Goal: Information Seeking & Learning: Find specific fact

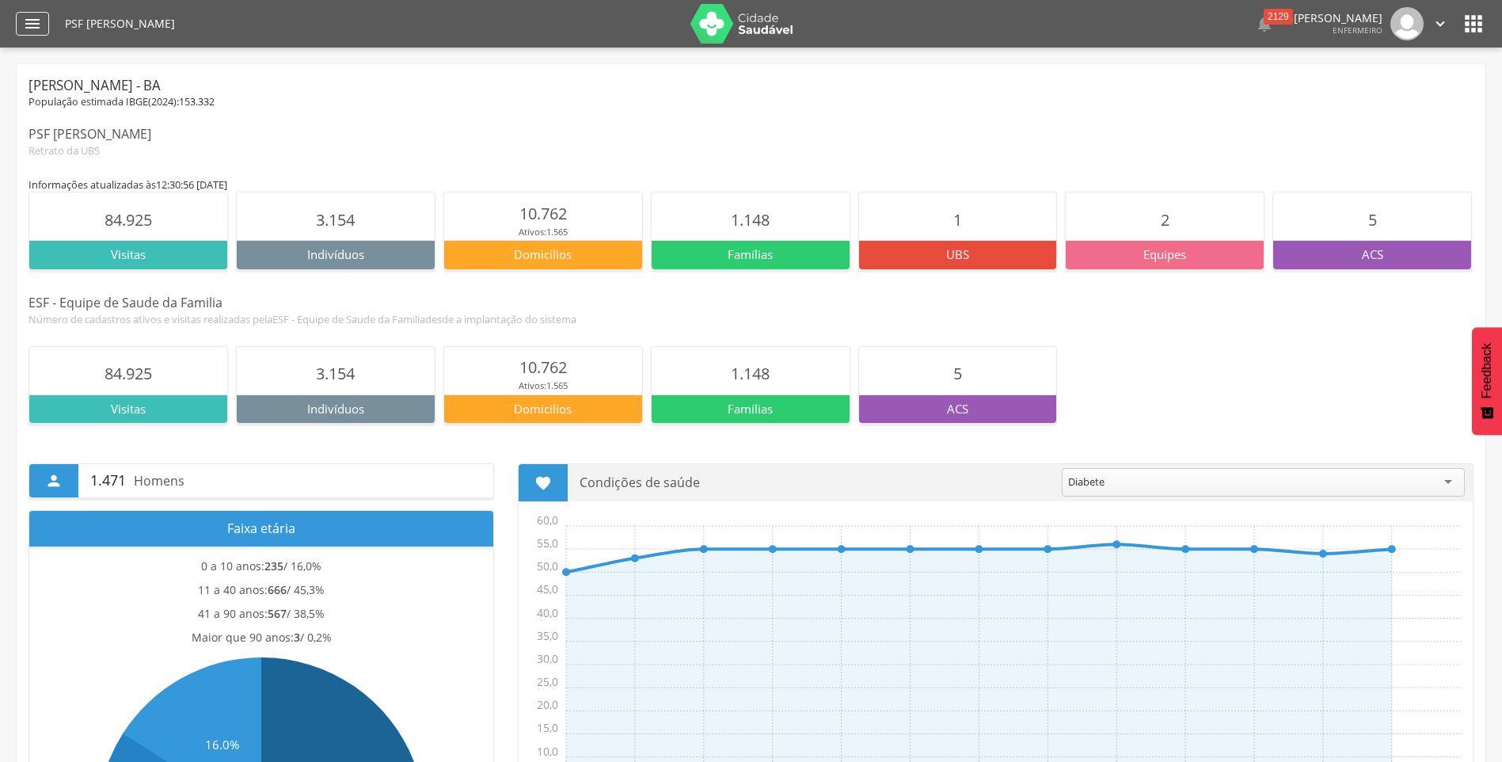
click at [32, 17] on icon "" at bounding box center [32, 23] width 19 height 19
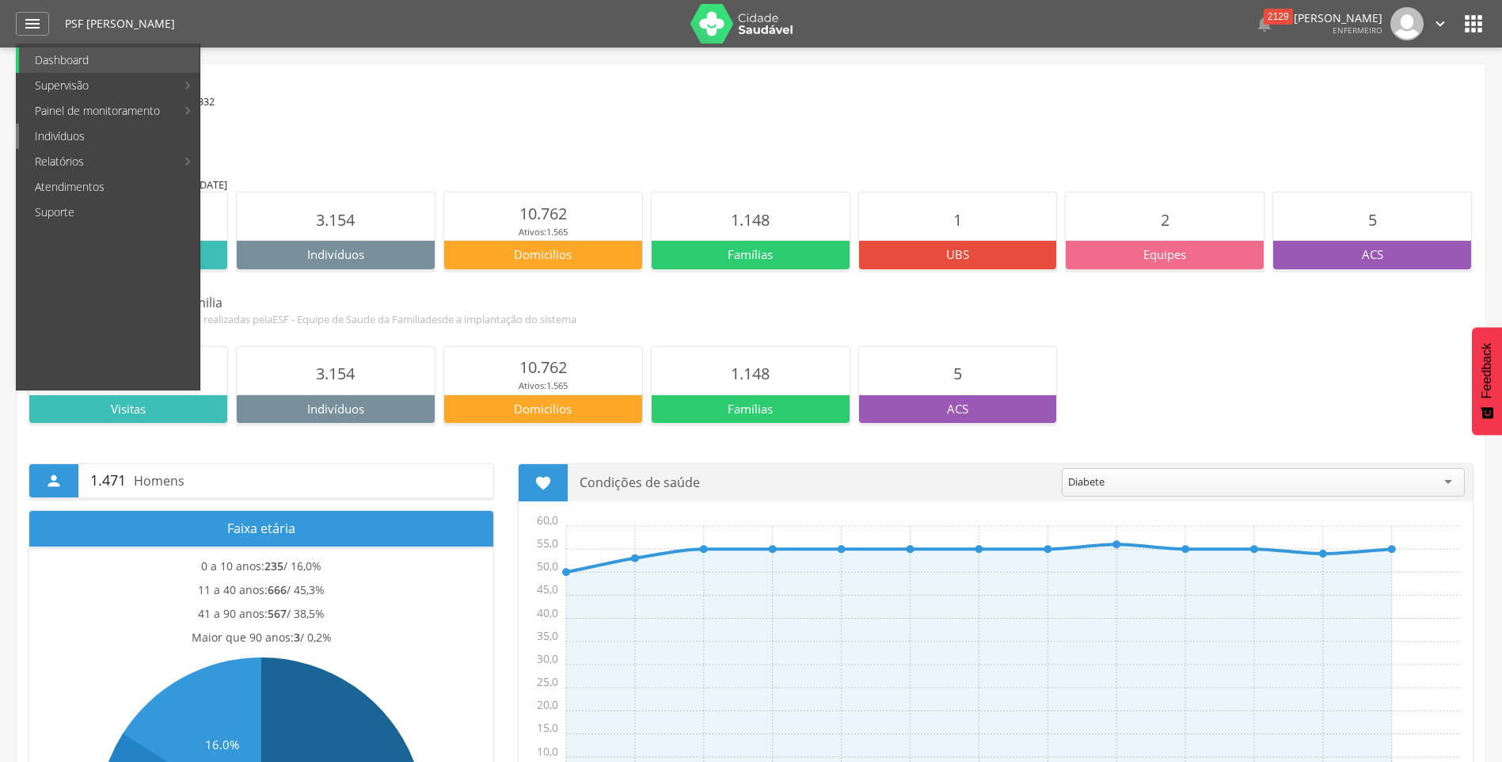
click at [55, 139] on link "Indivíduos" at bounding box center [109, 136] width 181 height 25
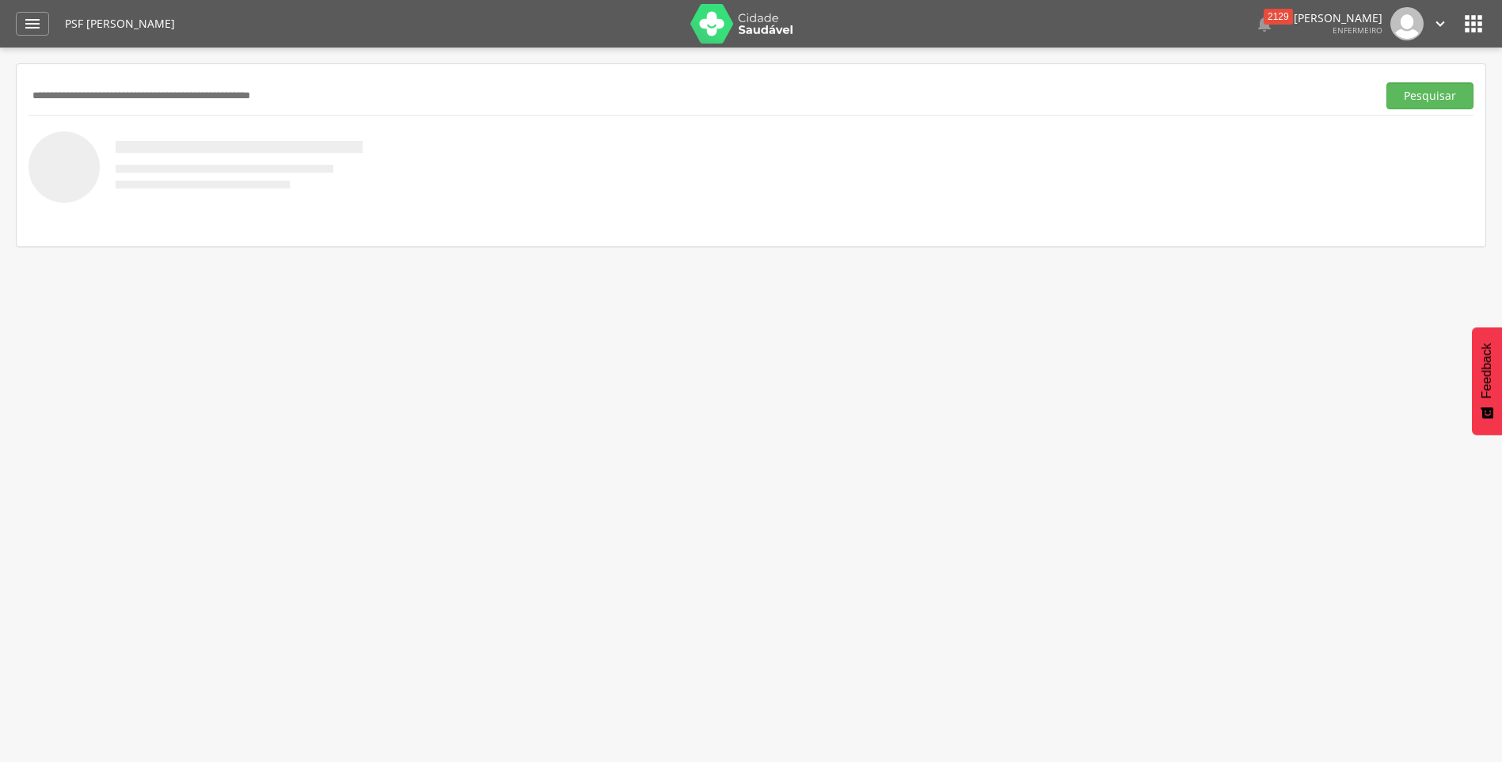
click at [52, 86] on input "text" at bounding box center [700, 95] width 1342 height 27
type input "**********"
click at [1387, 82] on button "Pesquisar" at bounding box center [1430, 95] width 87 height 27
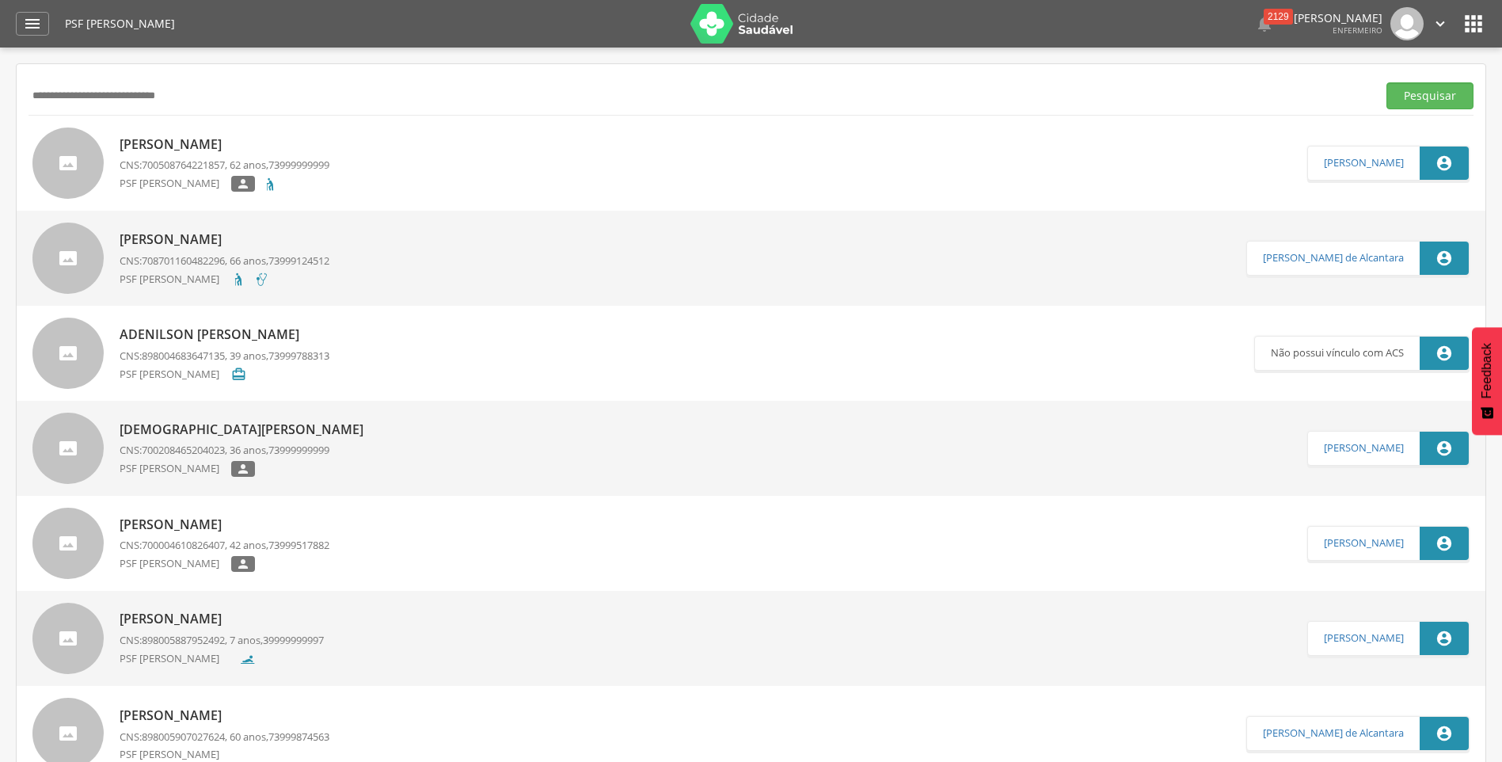
click at [192, 150] on p "[PERSON_NAME]" at bounding box center [225, 144] width 210 height 18
type input "**********"
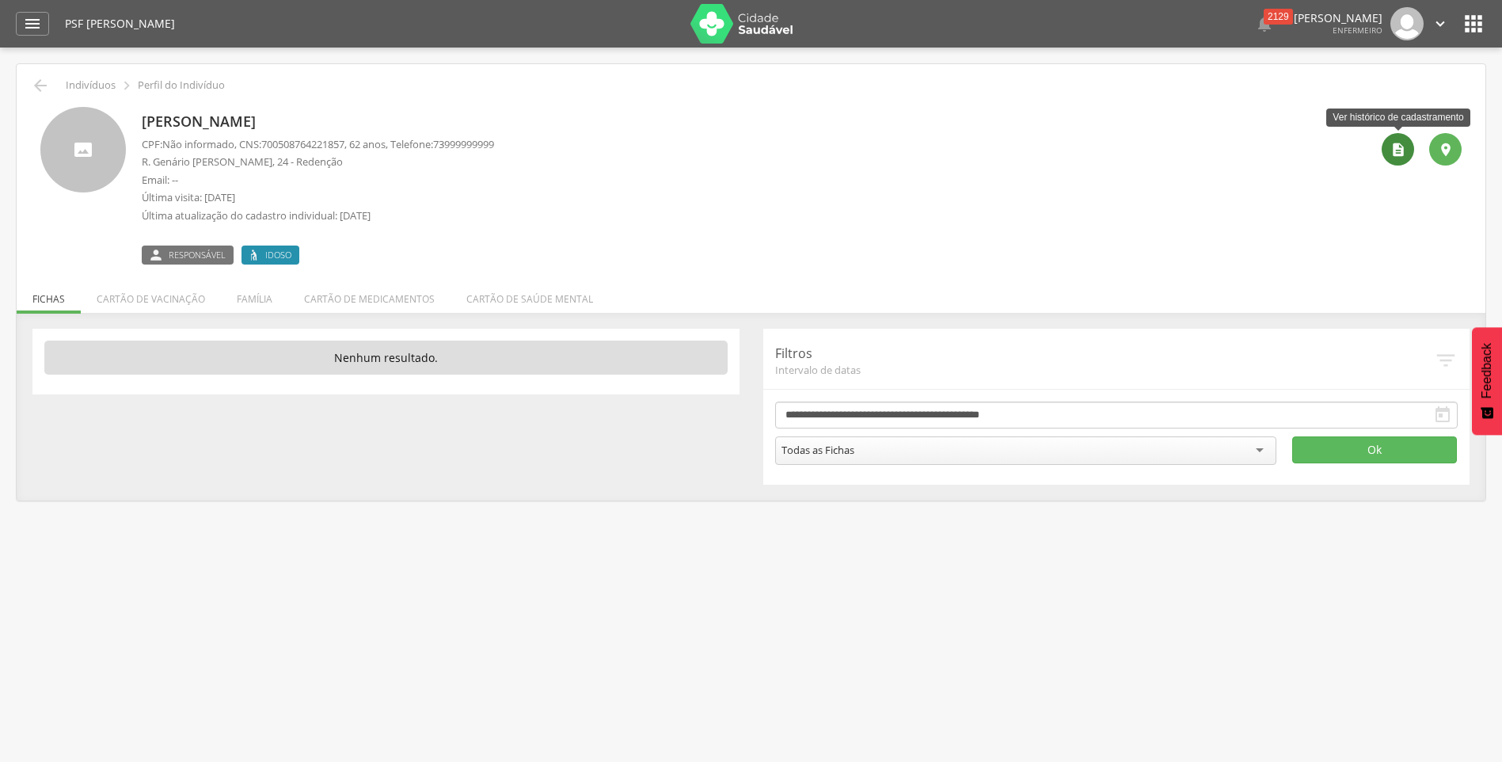
click at [1408, 151] on div "" at bounding box center [1398, 149] width 32 height 32
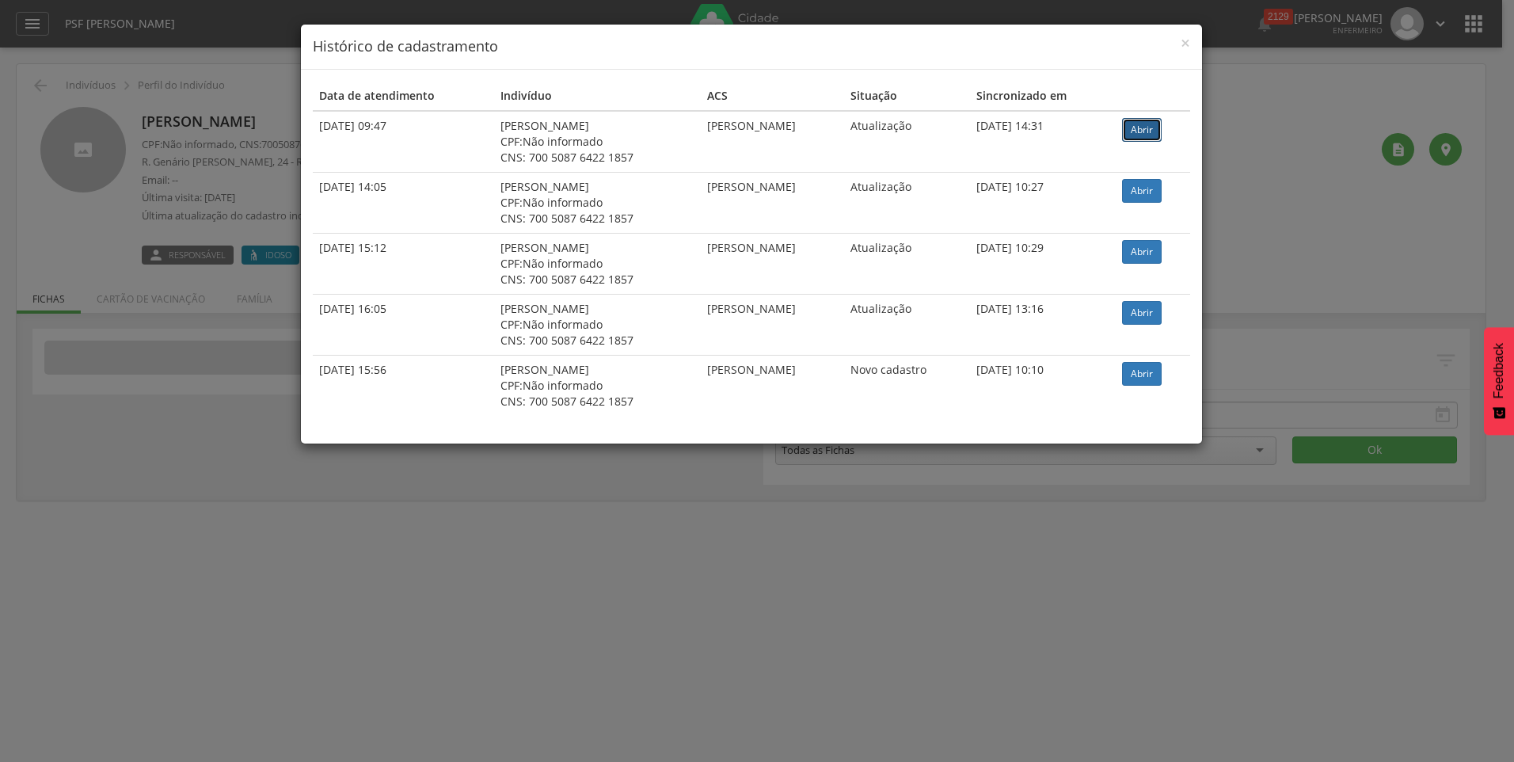
click at [1152, 133] on link "Abrir" at bounding box center [1142, 130] width 40 height 24
click at [1158, 190] on link "Abrir" at bounding box center [1142, 191] width 40 height 24
click at [1190, 40] on span "×" at bounding box center [1186, 43] width 10 height 22
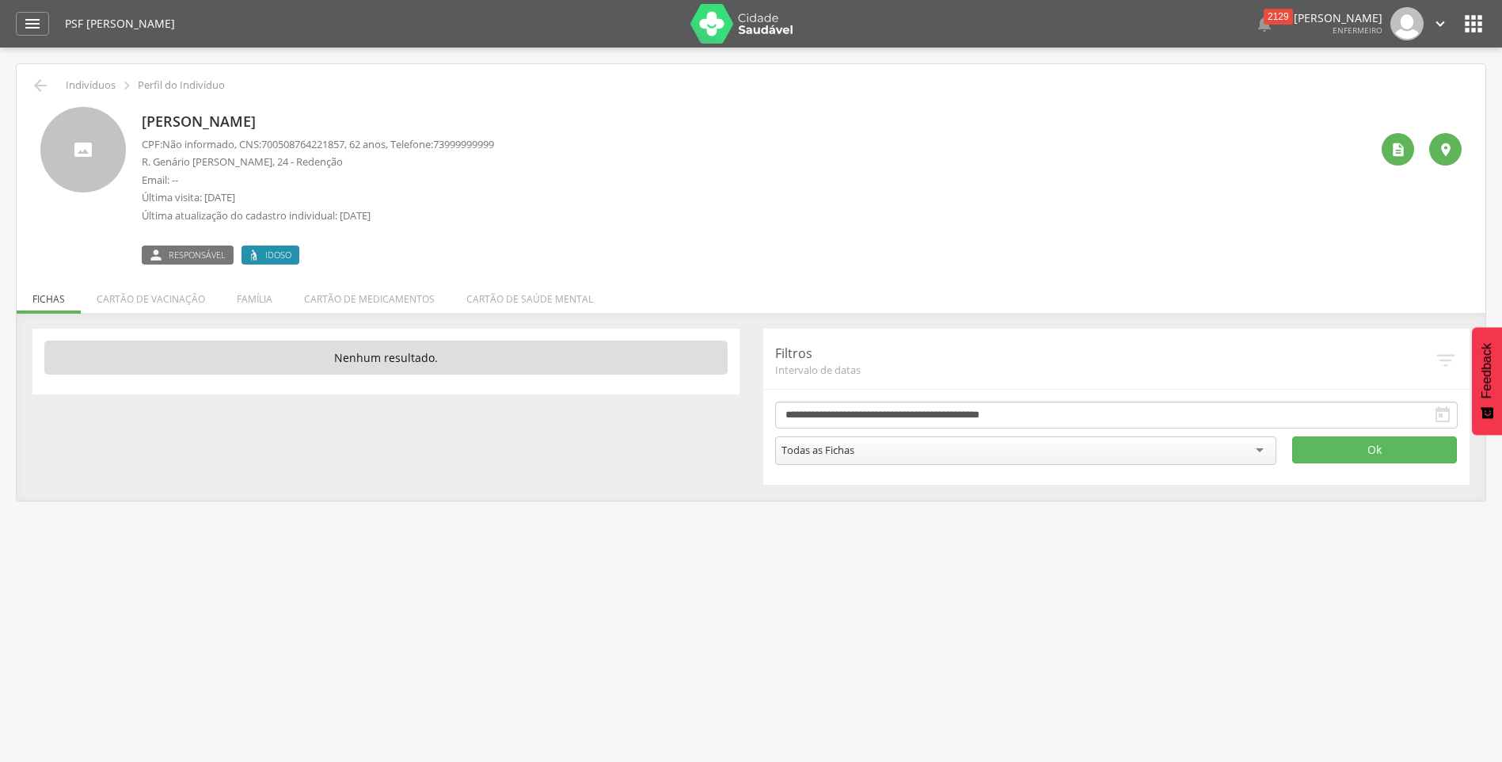
click at [174, 253] on span "Responsável" at bounding box center [197, 255] width 57 height 13
click at [156, 256] on icon "" at bounding box center [156, 255] width 16 height 13
click at [294, 254] on label "Idoso" at bounding box center [271, 255] width 58 height 19
click at [41, 305] on ul "Fichas Cartão de vacinação Família Cartão de medicamentos Cartão de saúde mental" at bounding box center [751, 298] width 1469 height 13
click at [253, 296] on li "Família" at bounding box center [254, 294] width 67 height 37
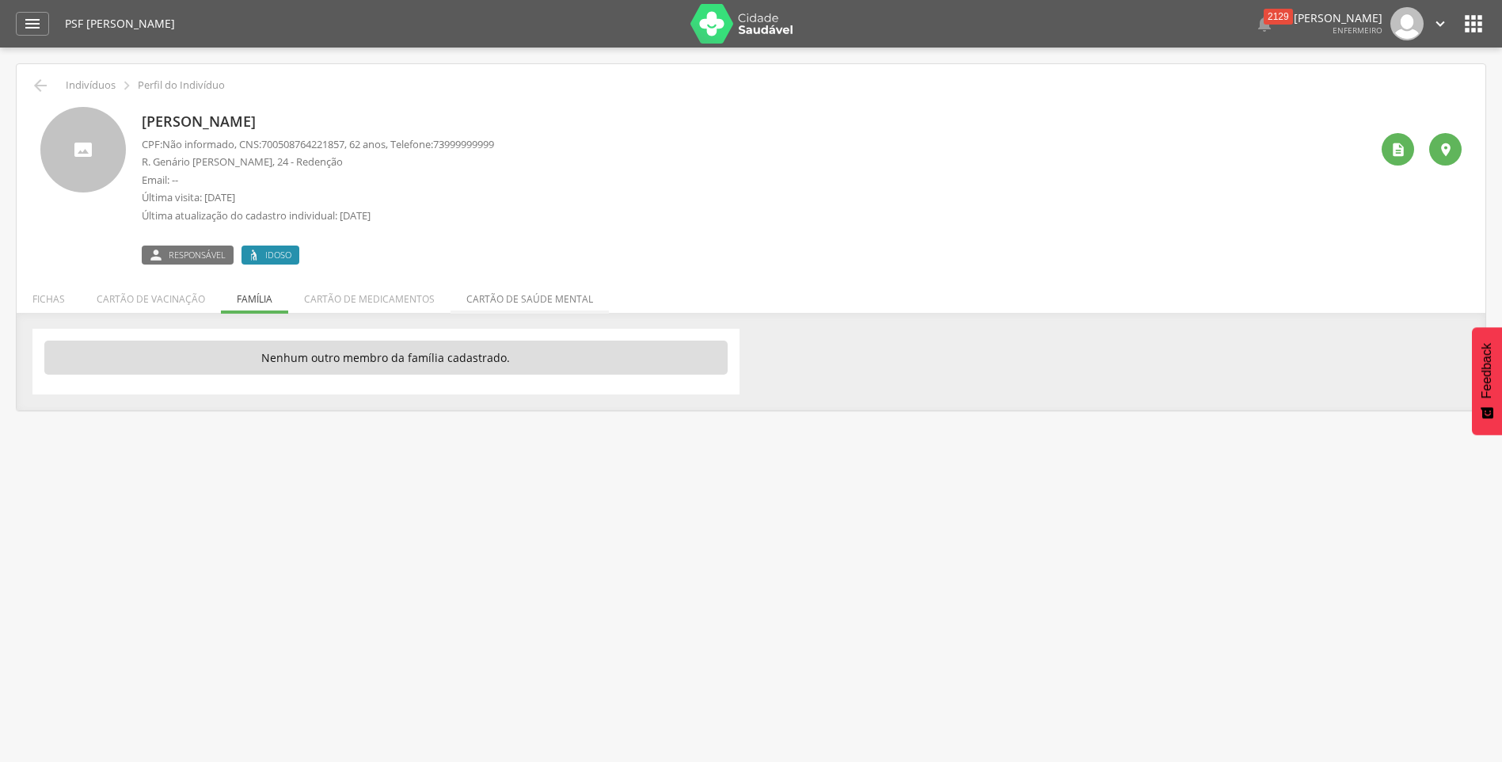
click at [468, 299] on li "Cartão de saúde mental" at bounding box center [530, 294] width 158 height 37
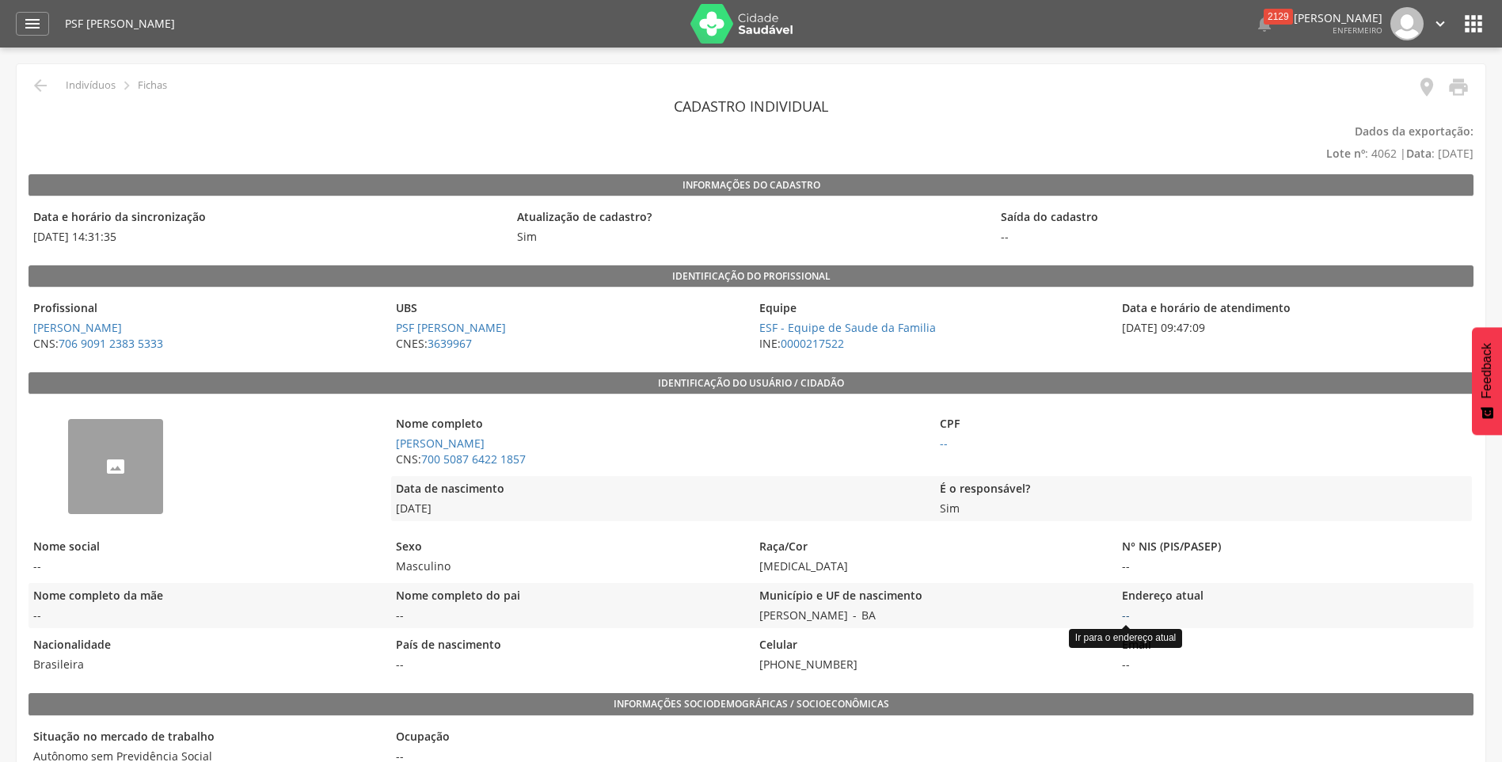
click at [1127, 620] on link "--" at bounding box center [1126, 614] width 8 height 15
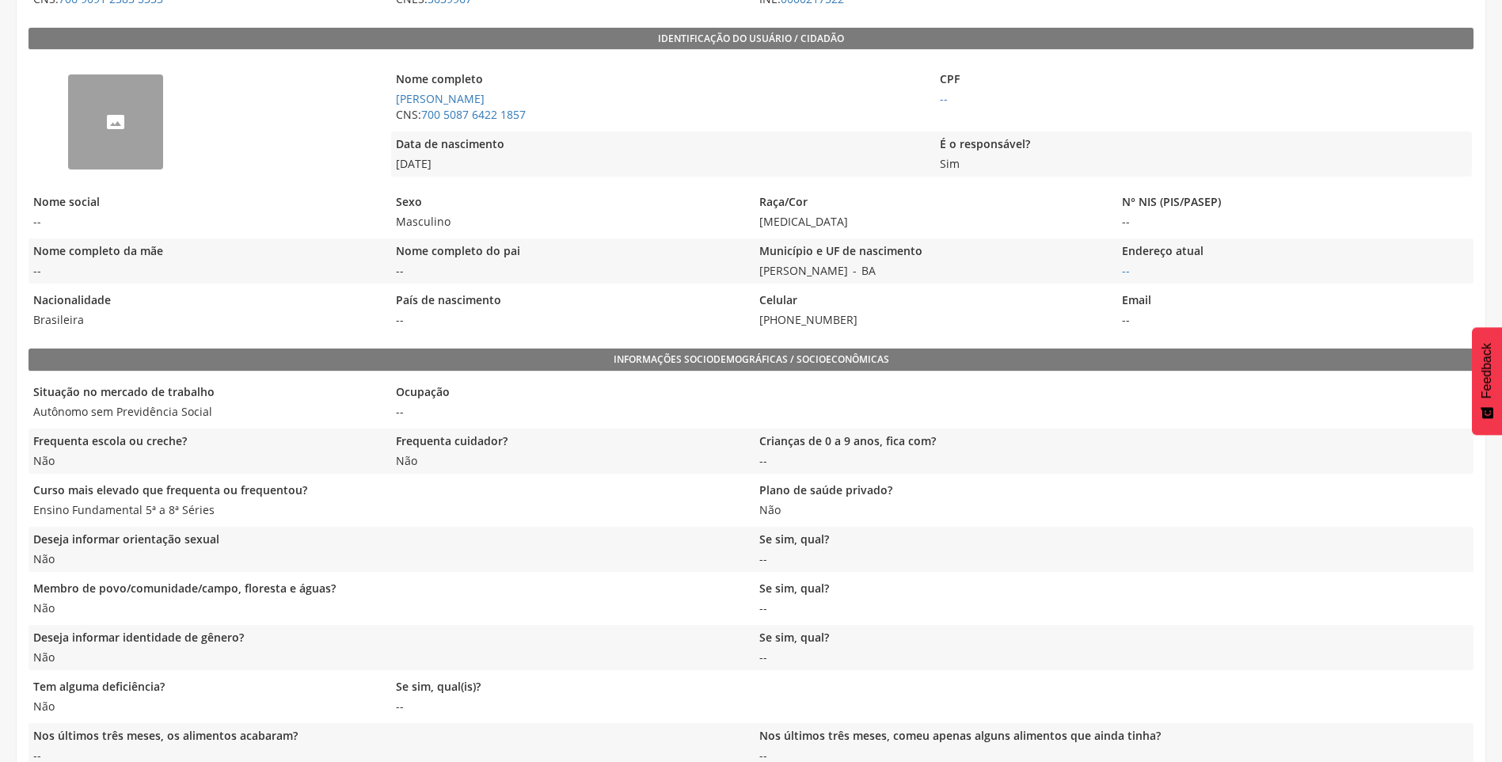
scroll to position [364, 0]
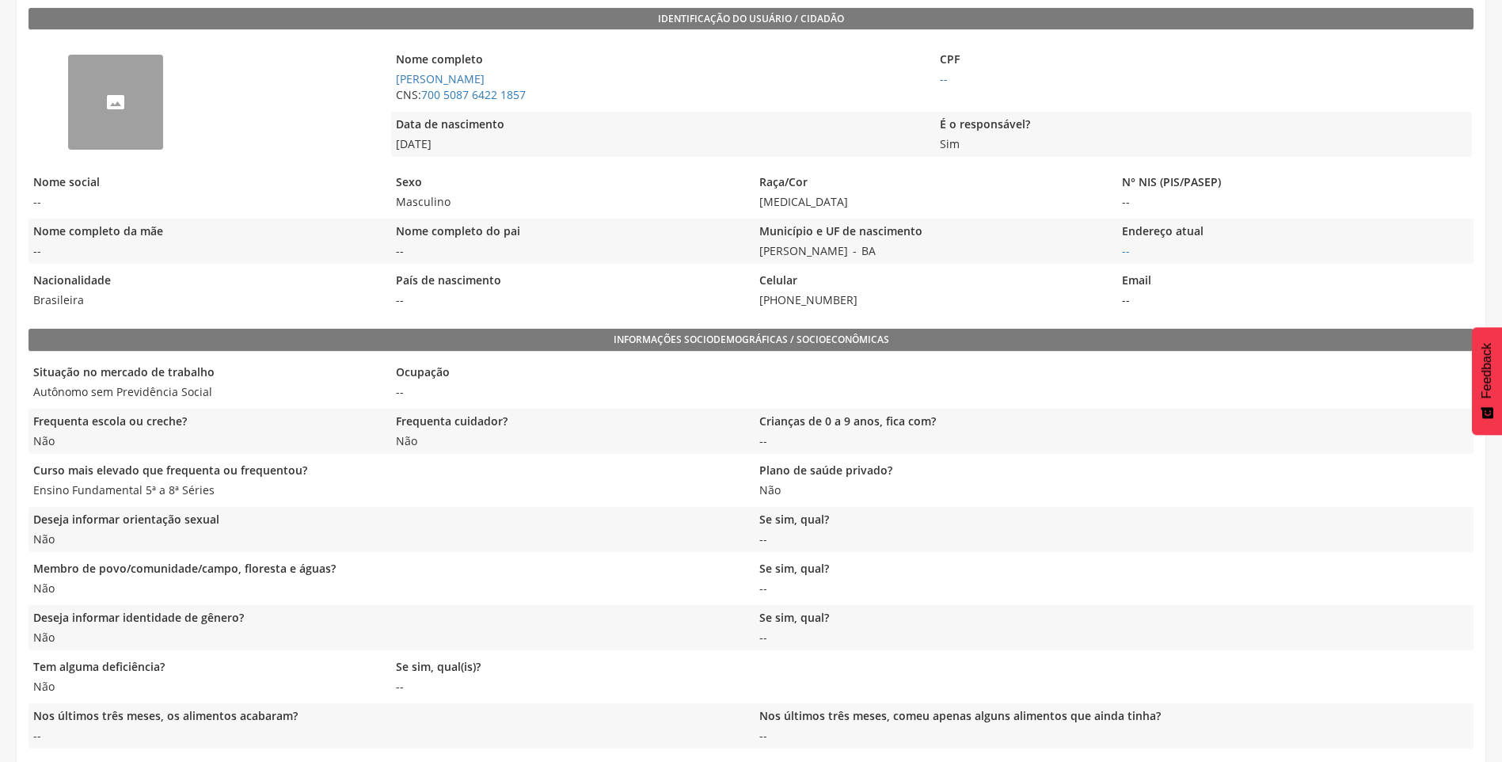
click at [1137, 234] on legend "Endereço atual" at bounding box center [1294, 232] width 355 height 18
click at [1125, 255] on link "--" at bounding box center [1126, 250] width 8 height 15
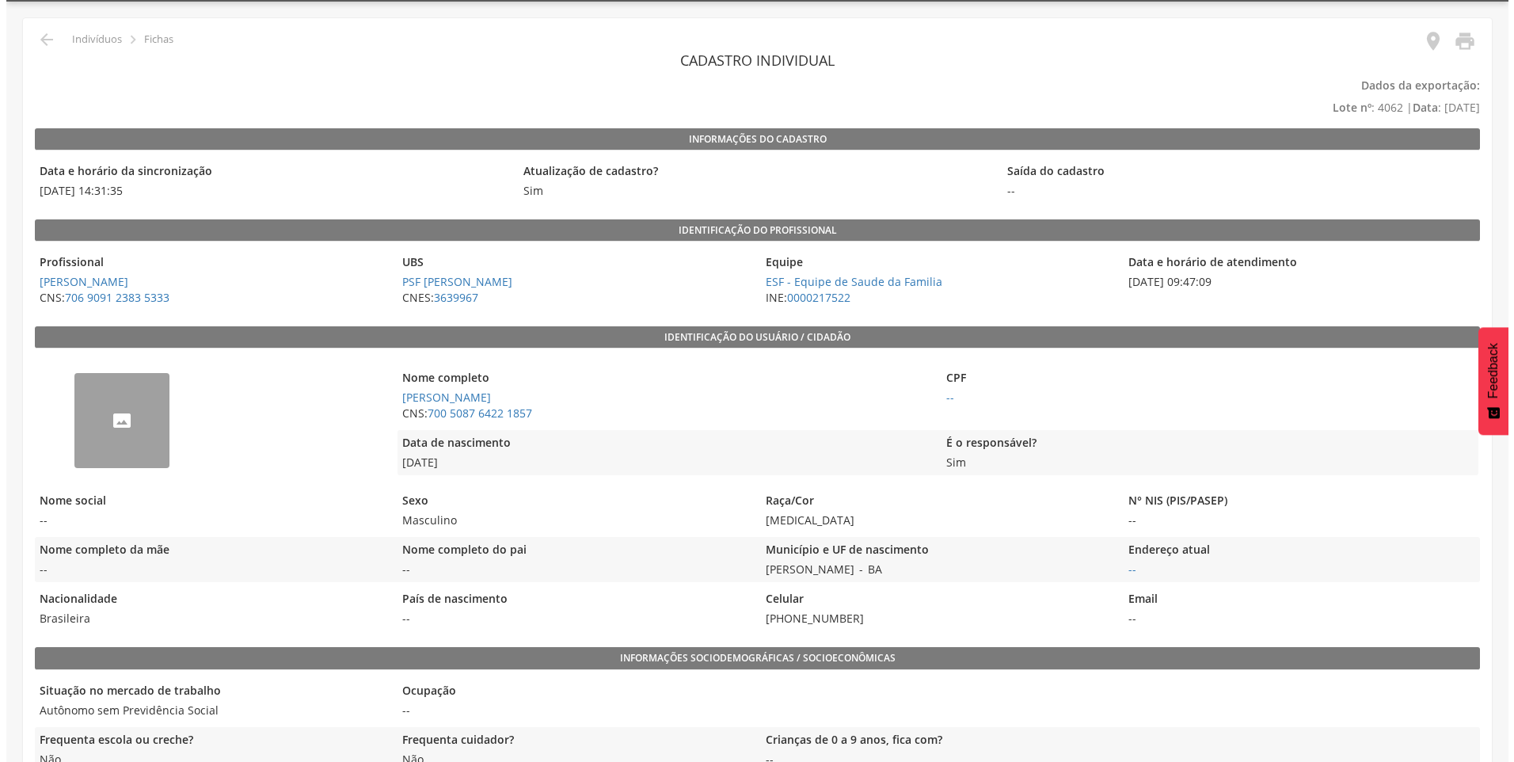
scroll to position [34, 0]
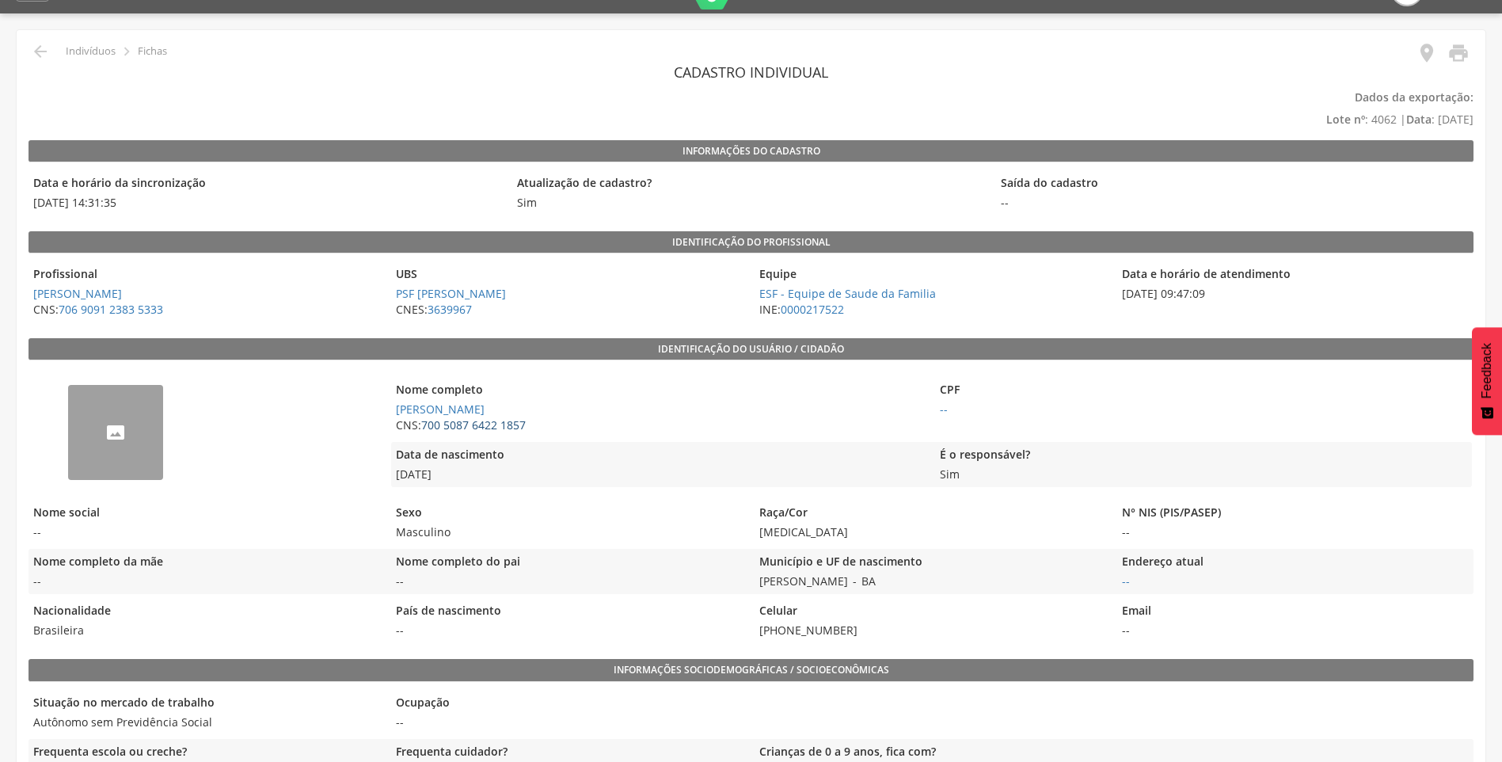
click at [464, 418] on link "700 5087 6422 1857" at bounding box center [473, 424] width 105 height 15
type input "**********"
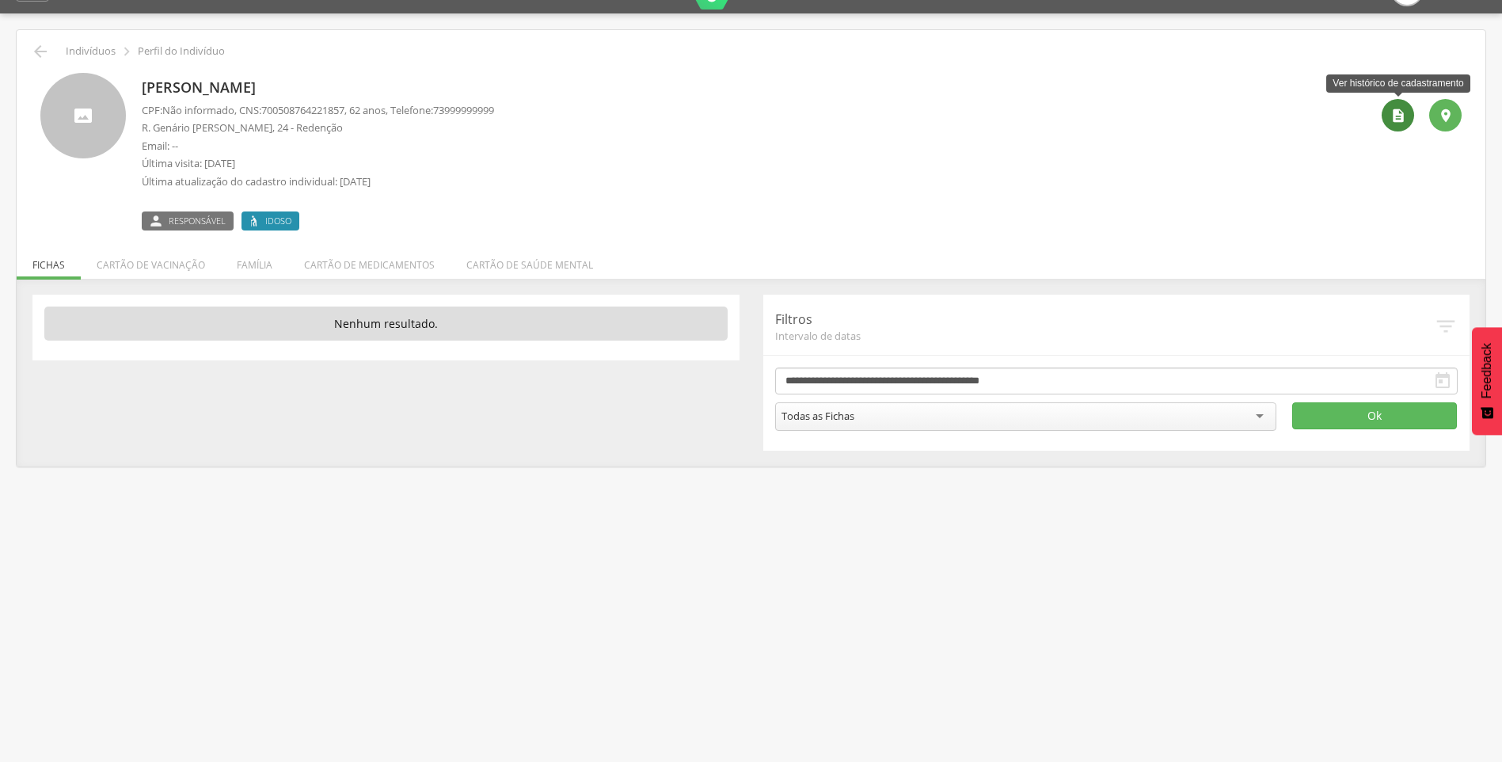
click at [1393, 121] on icon "" at bounding box center [1399, 116] width 16 height 16
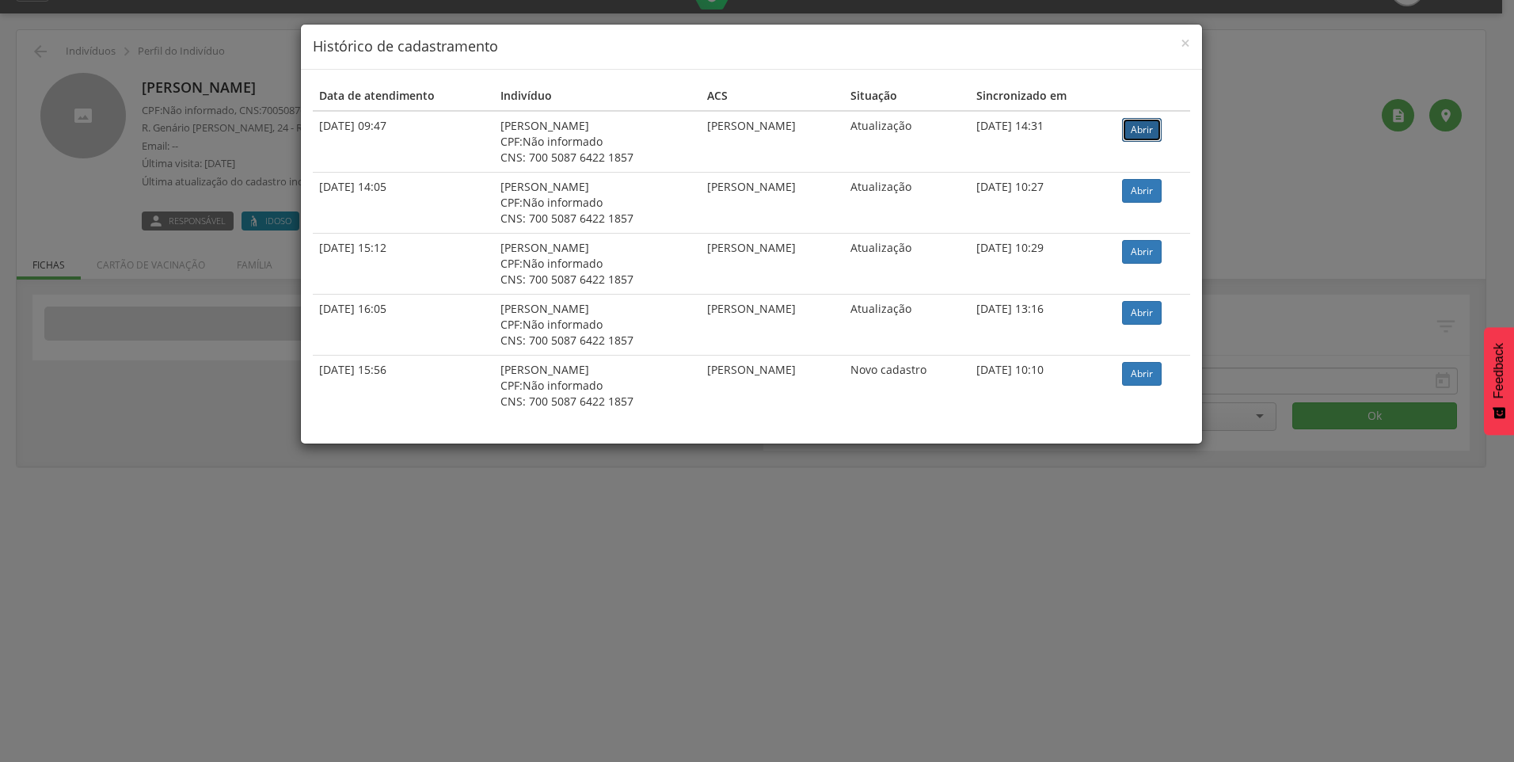
click at [1156, 130] on link "Abrir" at bounding box center [1142, 130] width 40 height 24
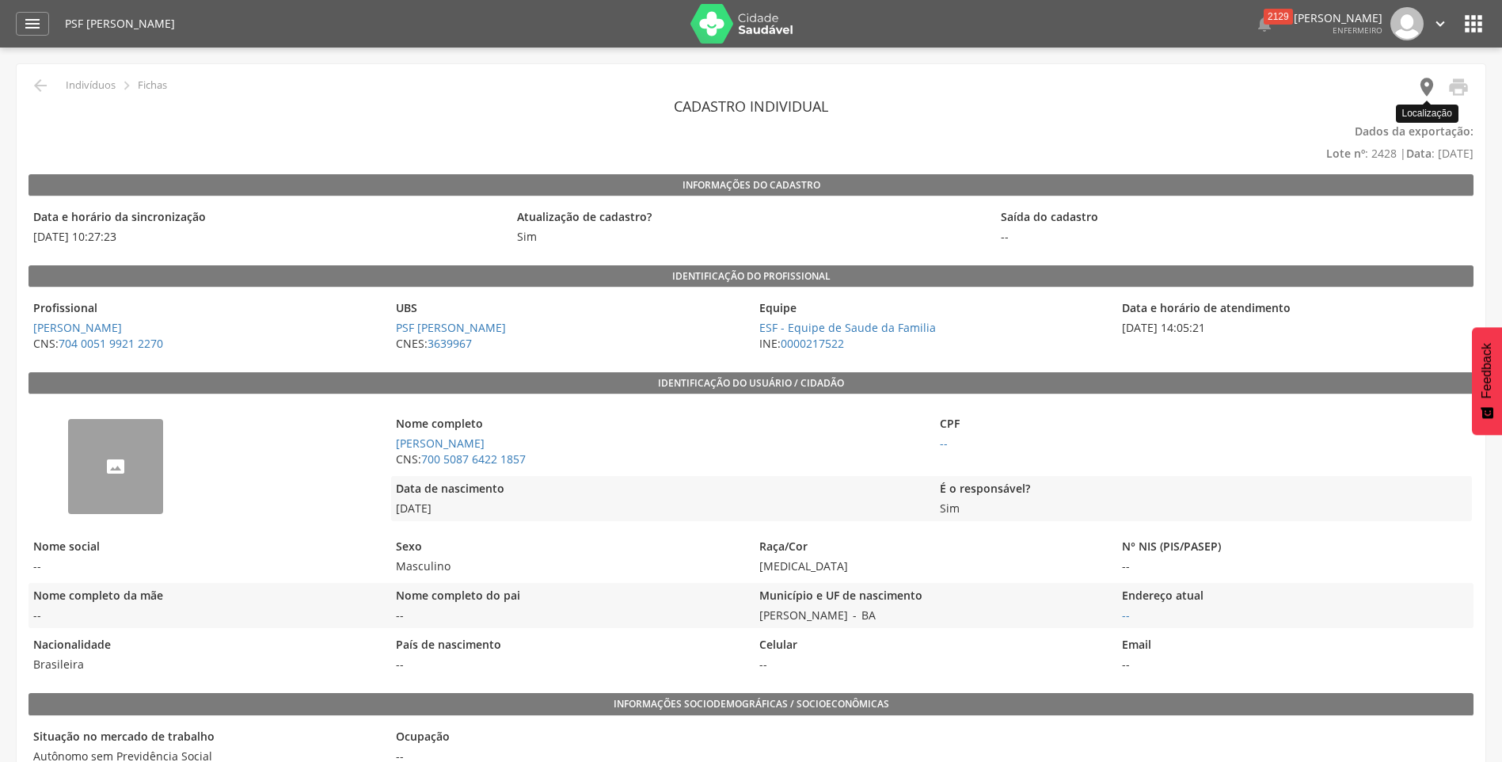
click at [1422, 89] on icon "" at bounding box center [1427, 87] width 22 height 22
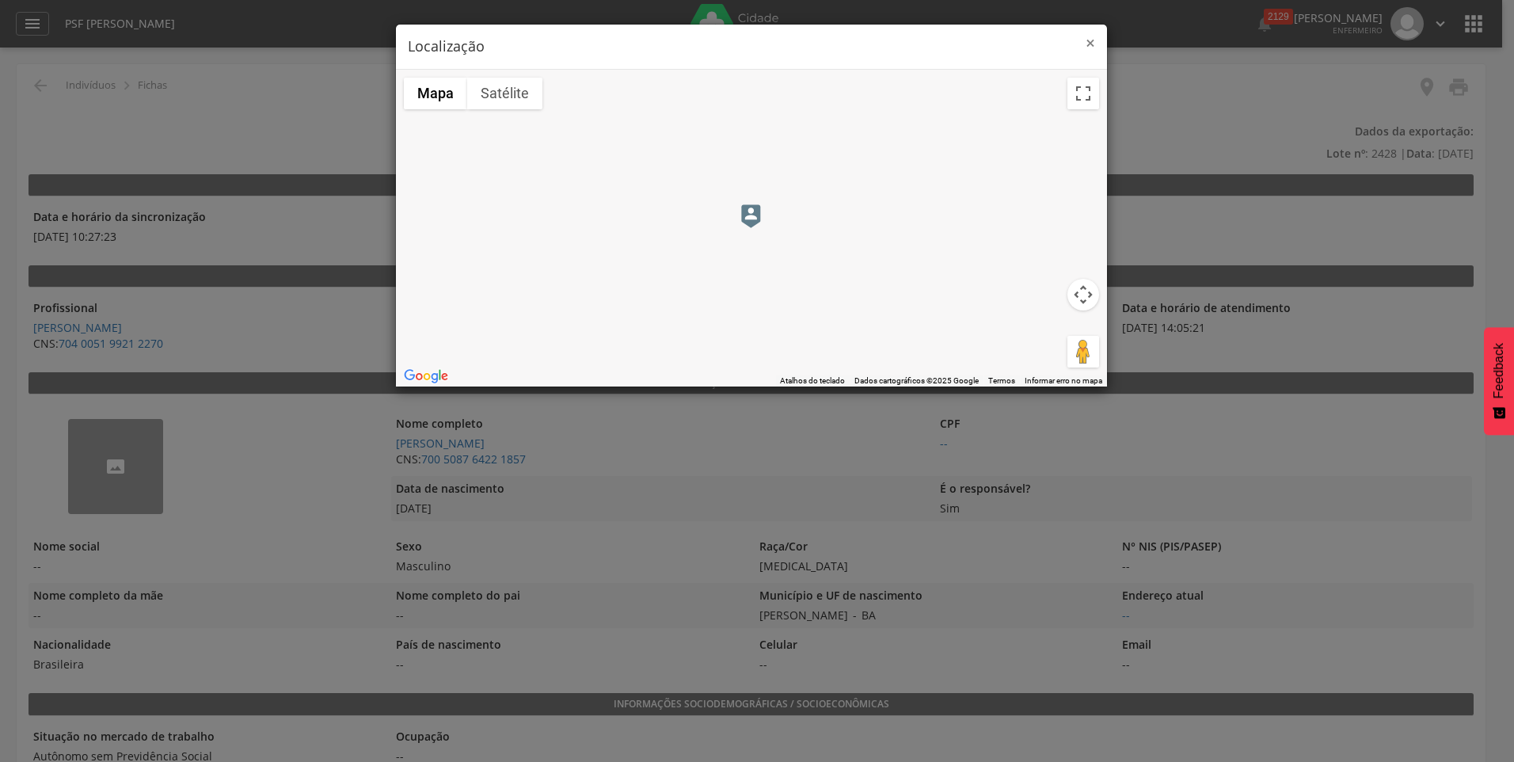
click at [1091, 46] on span "×" at bounding box center [1091, 43] width 10 height 22
